Goal: Task Accomplishment & Management: Manage account settings

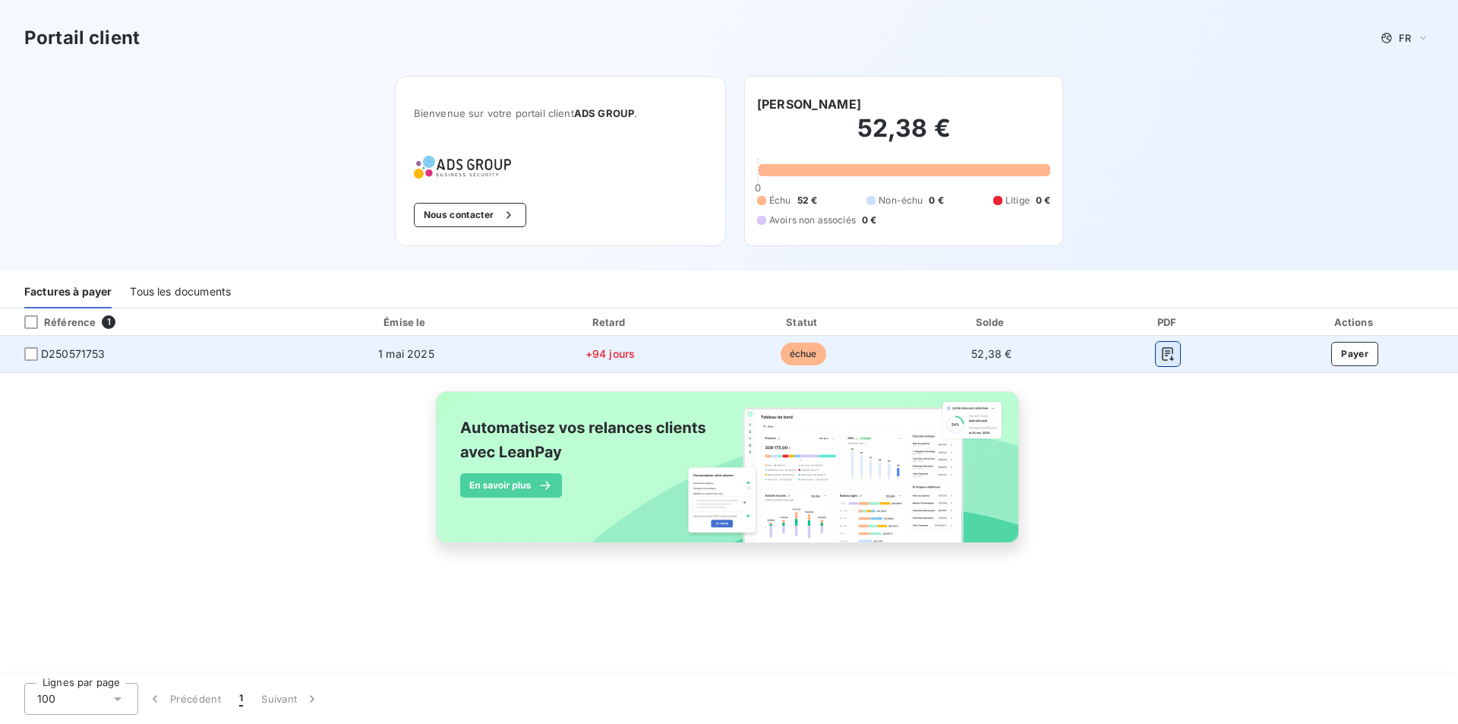
click at [1167, 355] on icon "button" at bounding box center [1168, 354] width 11 height 14
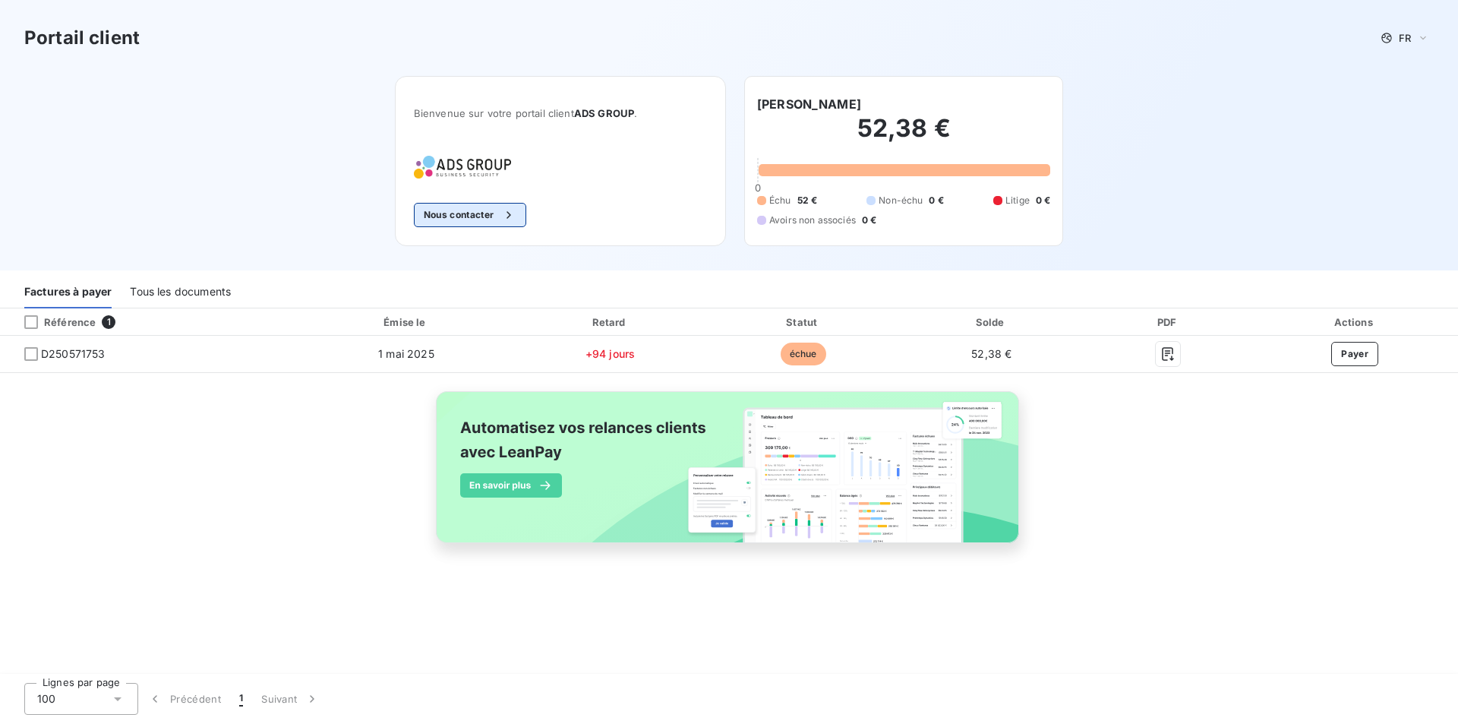
click at [477, 219] on button "Nous contacter" at bounding box center [470, 215] width 112 height 24
